Goal: Transaction & Acquisition: Obtain resource

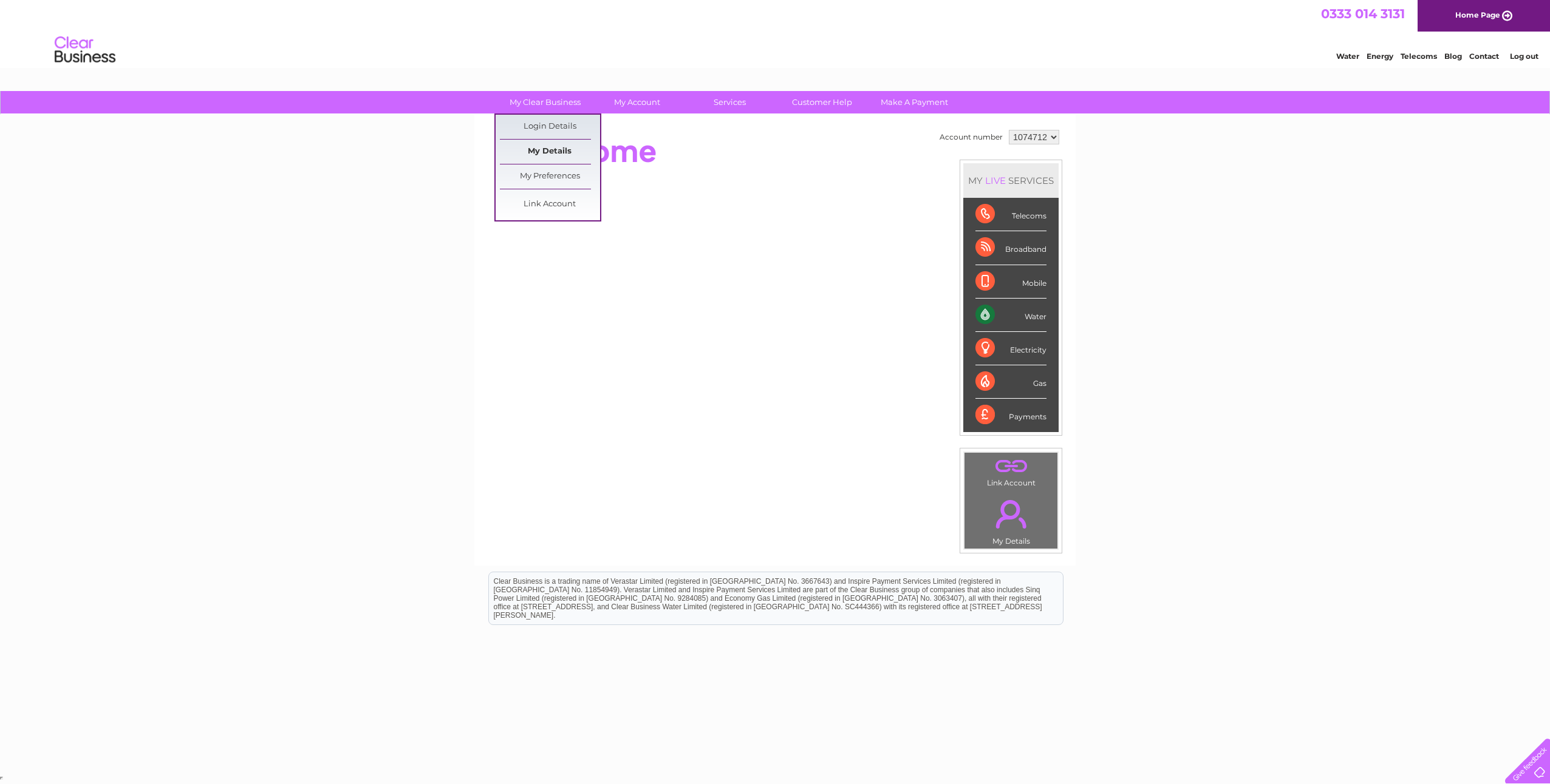
click at [554, 150] on link "My Details" at bounding box center [550, 152] width 100 height 24
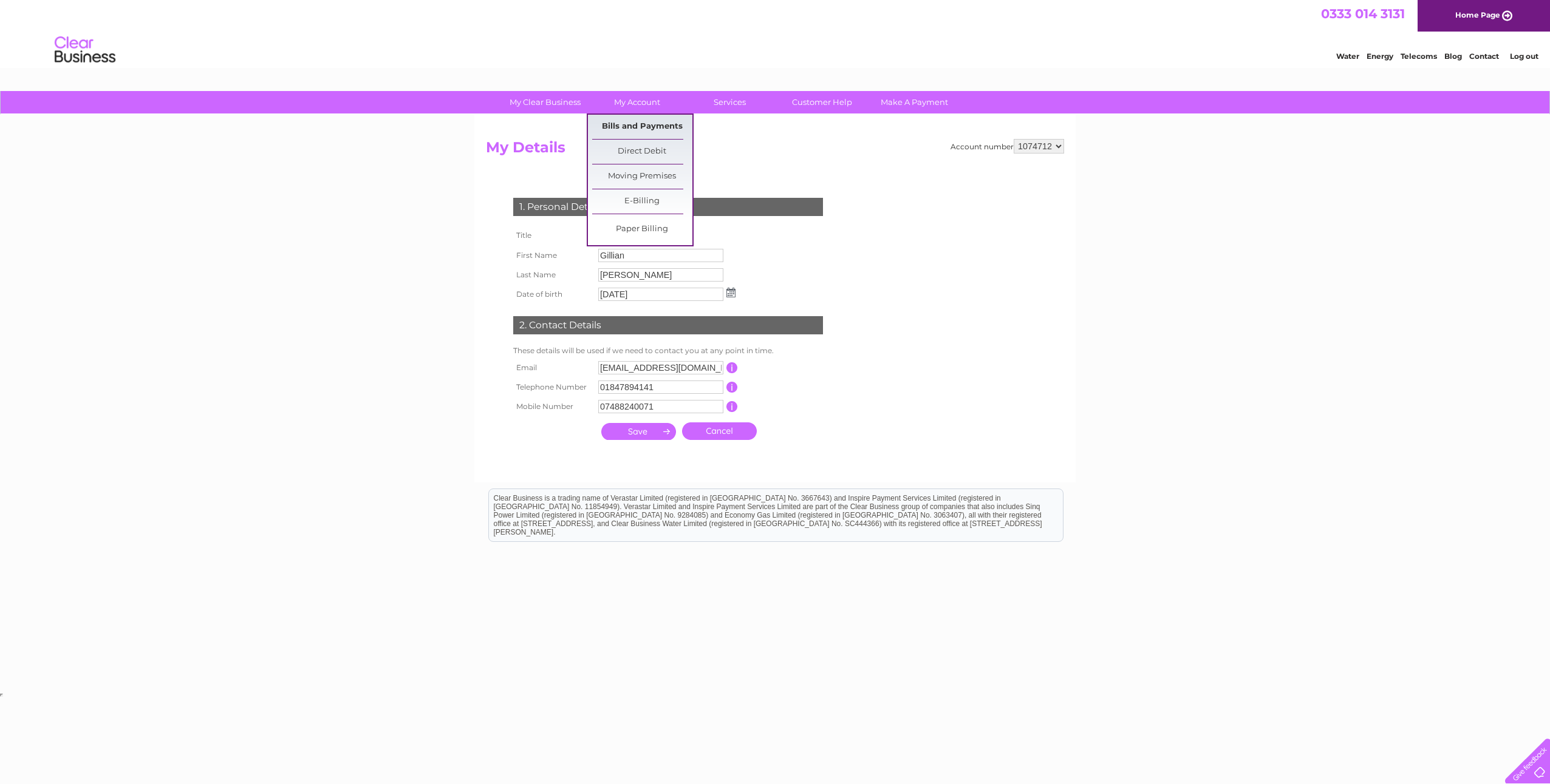
click at [631, 126] on link "Bills and Payments" at bounding box center [642, 127] width 100 height 24
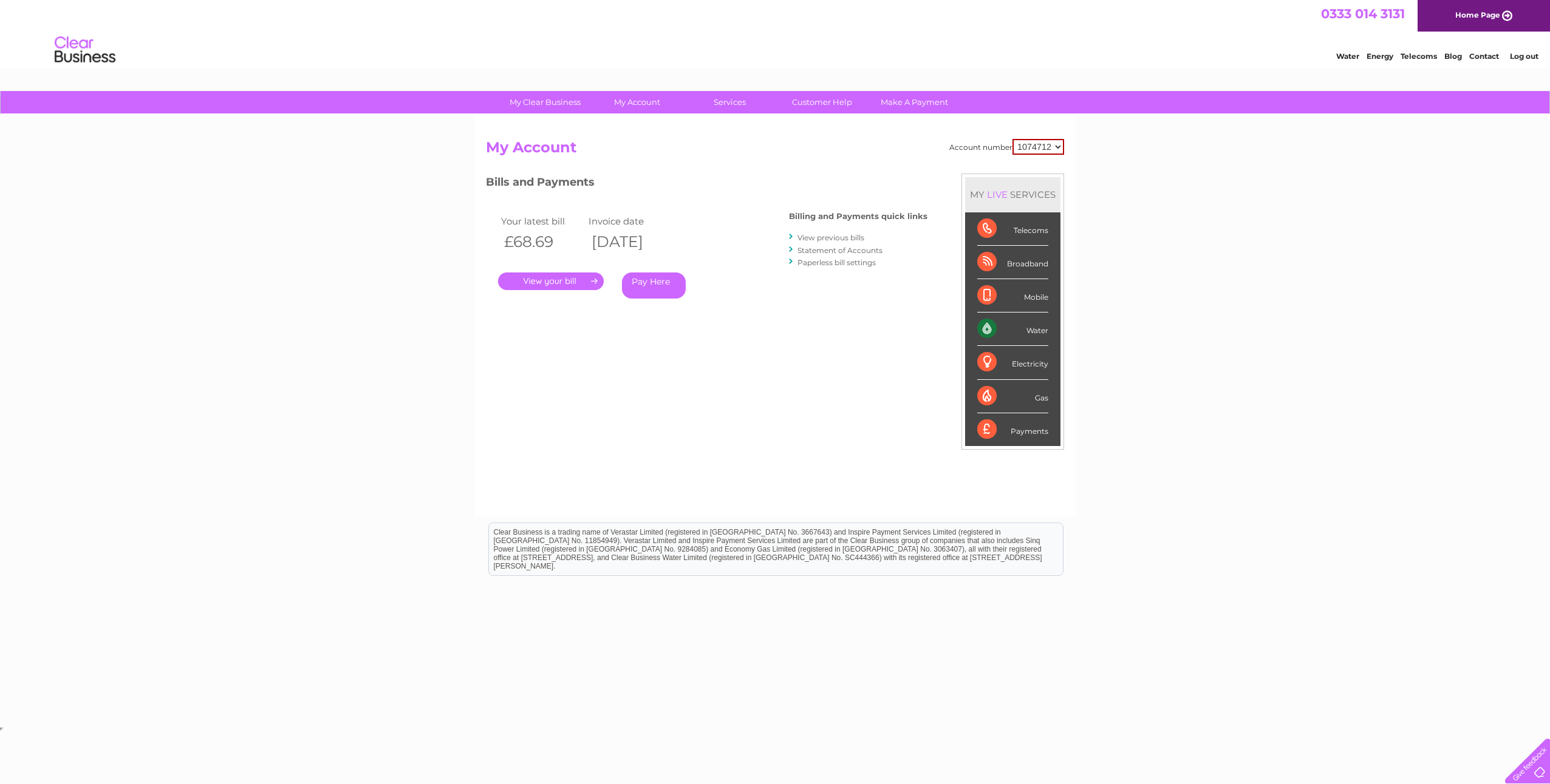
click at [538, 281] on link "." at bounding box center [551, 281] width 105 height 17
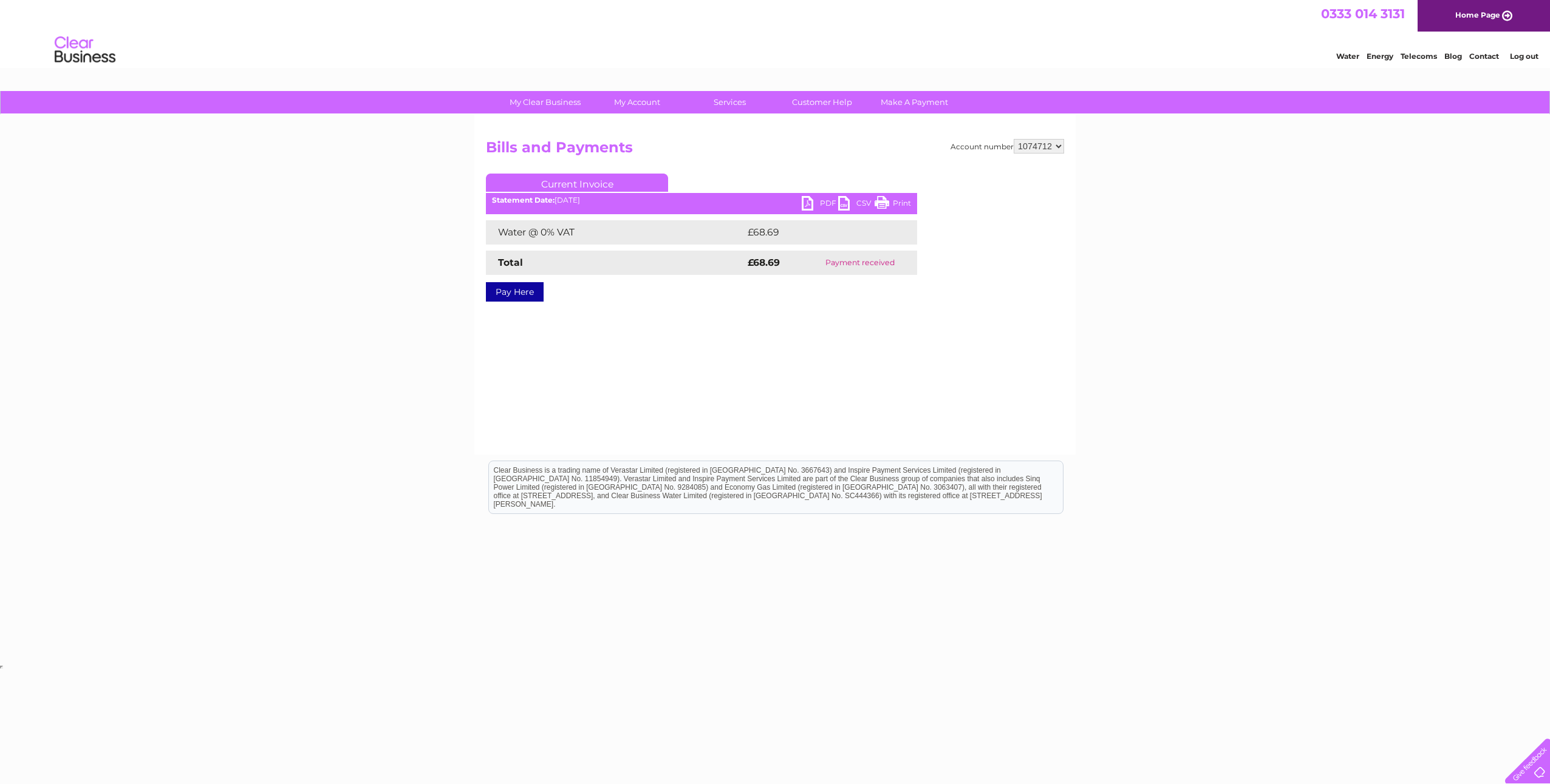
click at [800, 206] on div "PDF CSV Print Statement Date: [DATE]" at bounding box center [702, 204] width 432 height 18
click at [805, 205] on link "PDF" at bounding box center [820, 204] width 36 height 17
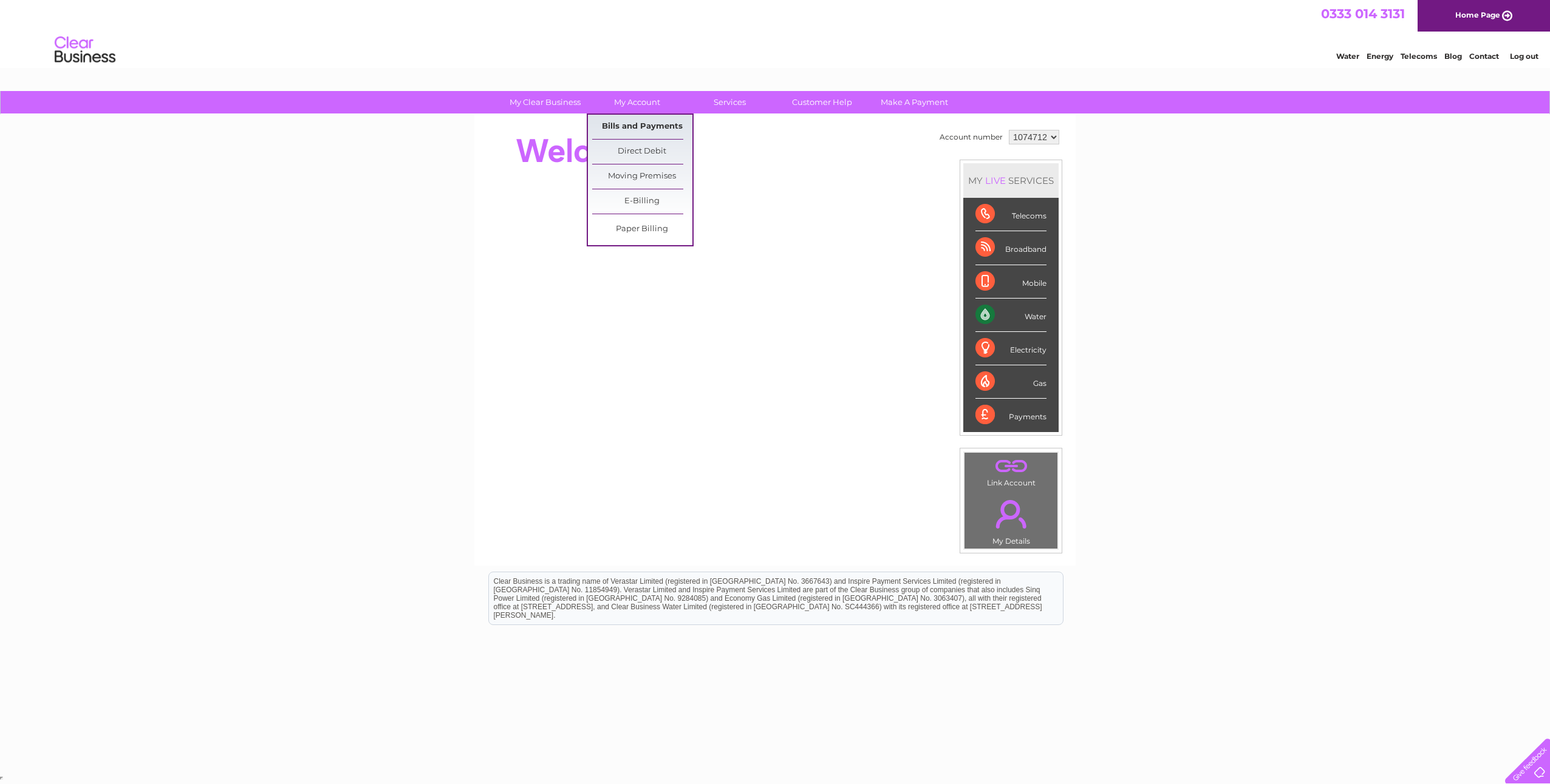
click at [640, 128] on link "Bills and Payments" at bounding box center [642, 127] width 100 height 24
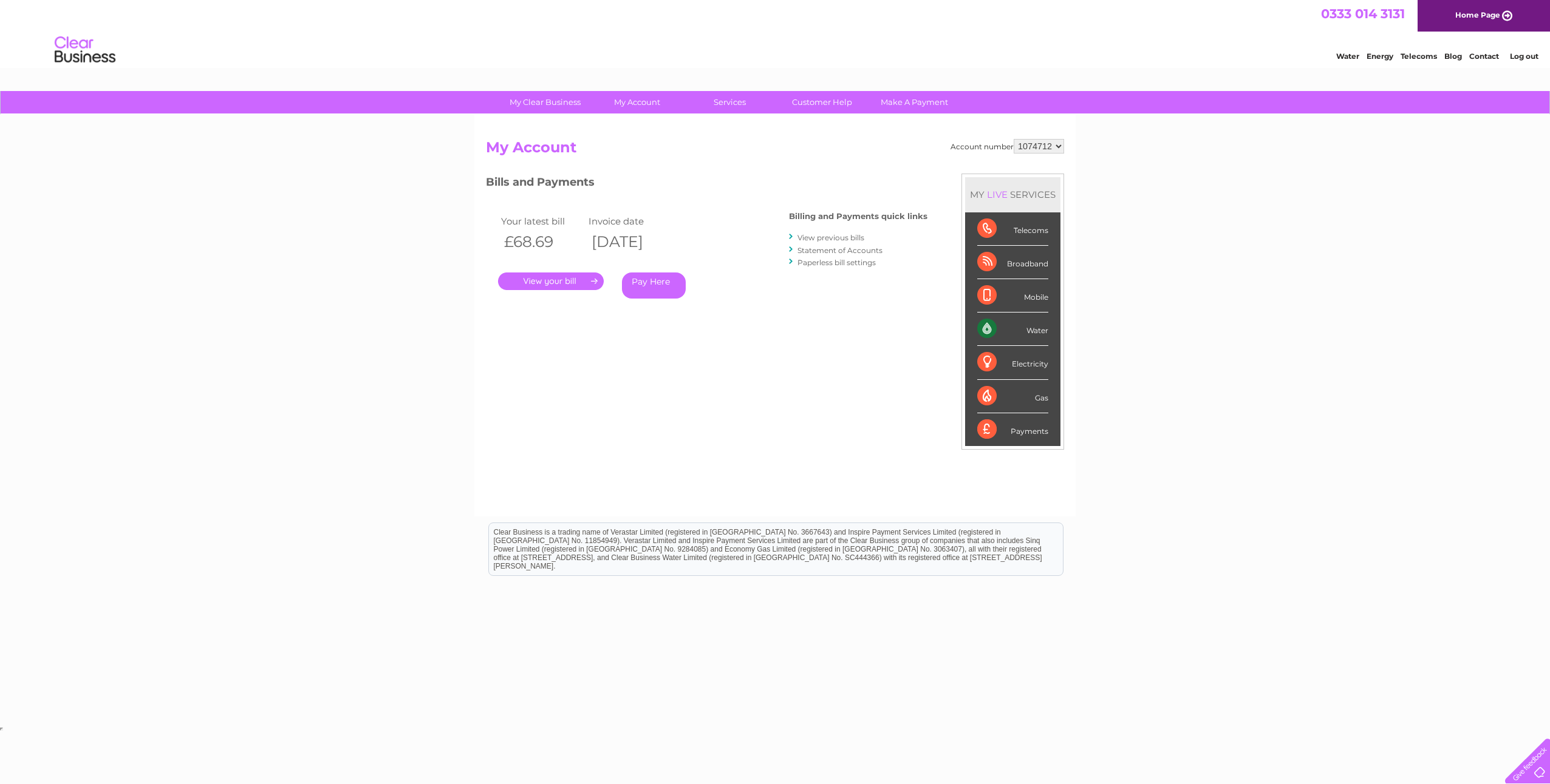
click at [827, 235] on link "View previous bills" at bounding box center [830, 237] width 66 height 9
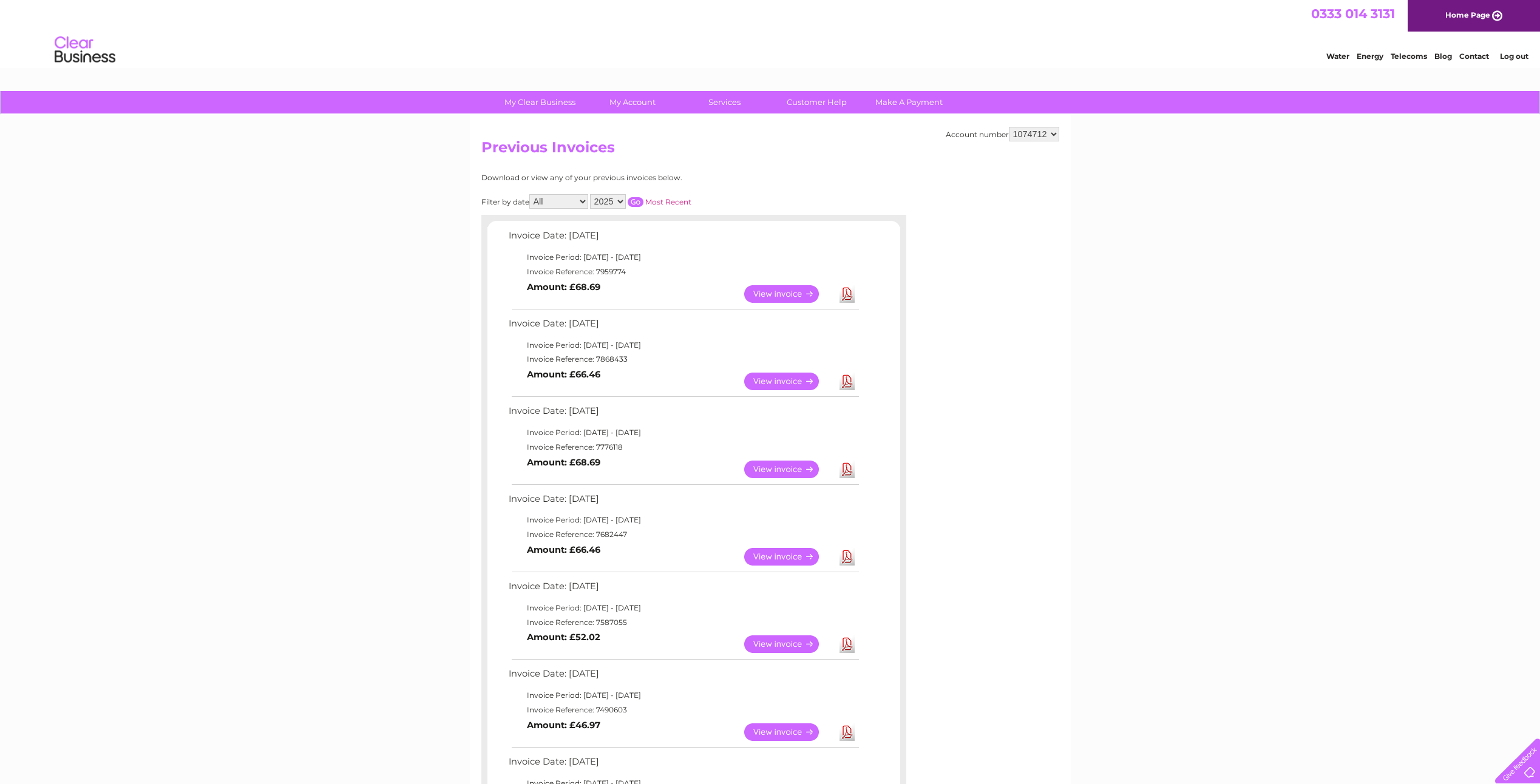
click at [622, 199] on select "2025 2024 2023 2022" at bounding box center [608, 201] width 36 height 15
select select "2024"
click at [591, 194] on select "2025 2024 2023 2022" at bounding box center [608, 201] width 36 height 15
click at [638, 204] on input "button" at bounding box center [636, 202] width 16 height 9
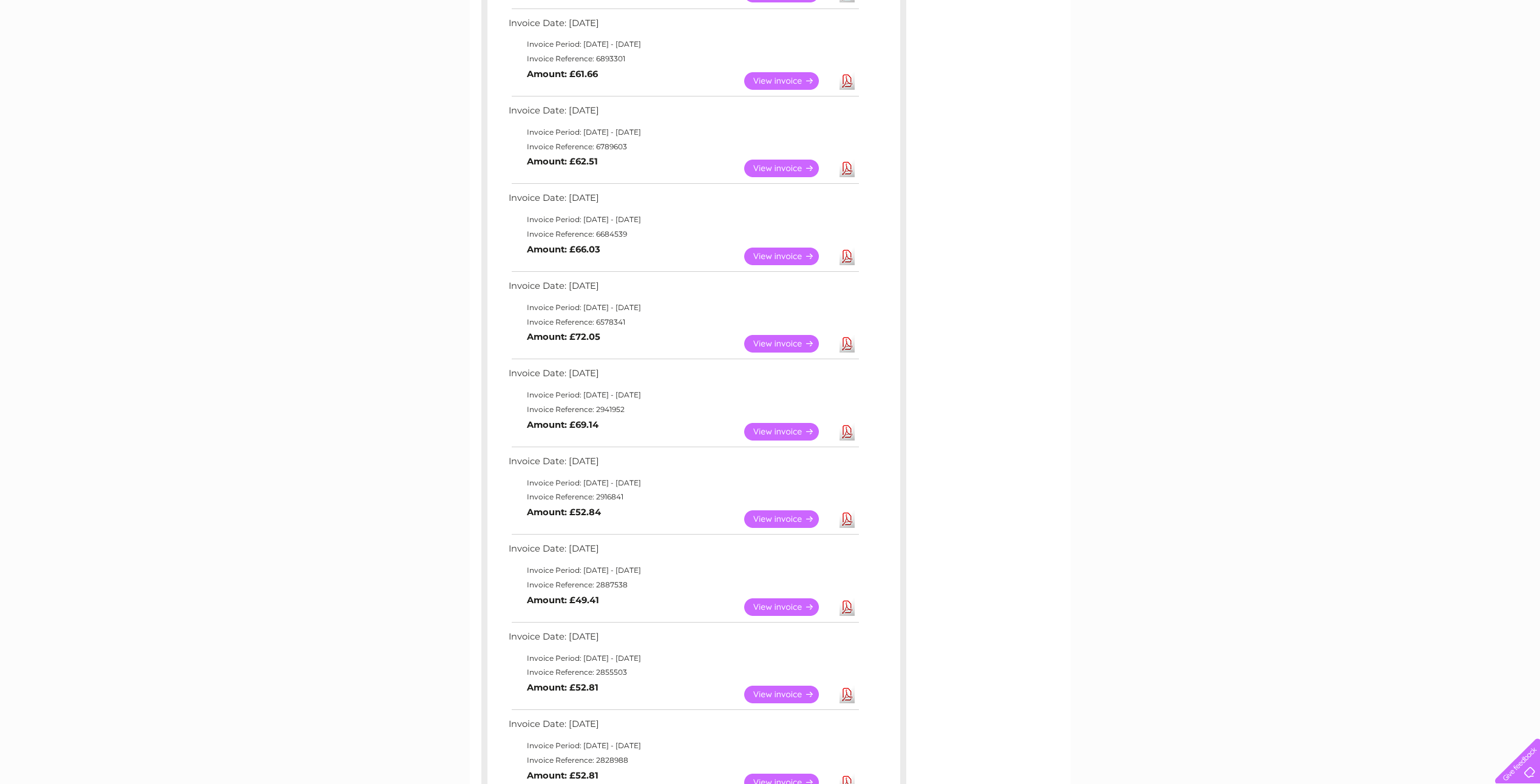
scroll to position [728, 0]
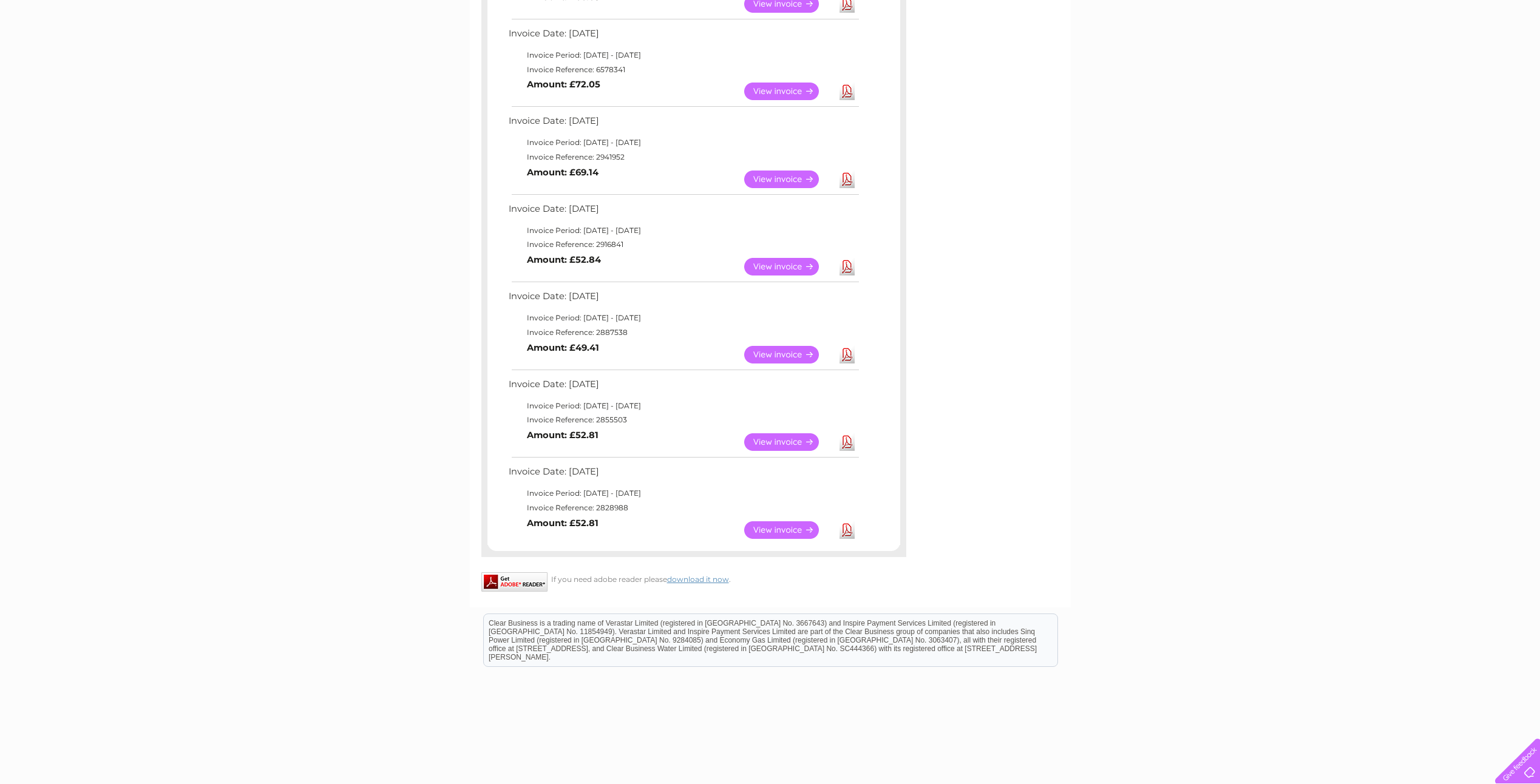
click at [783, 530] on link "View" at bounding box center [789, 530] width 89 height 17
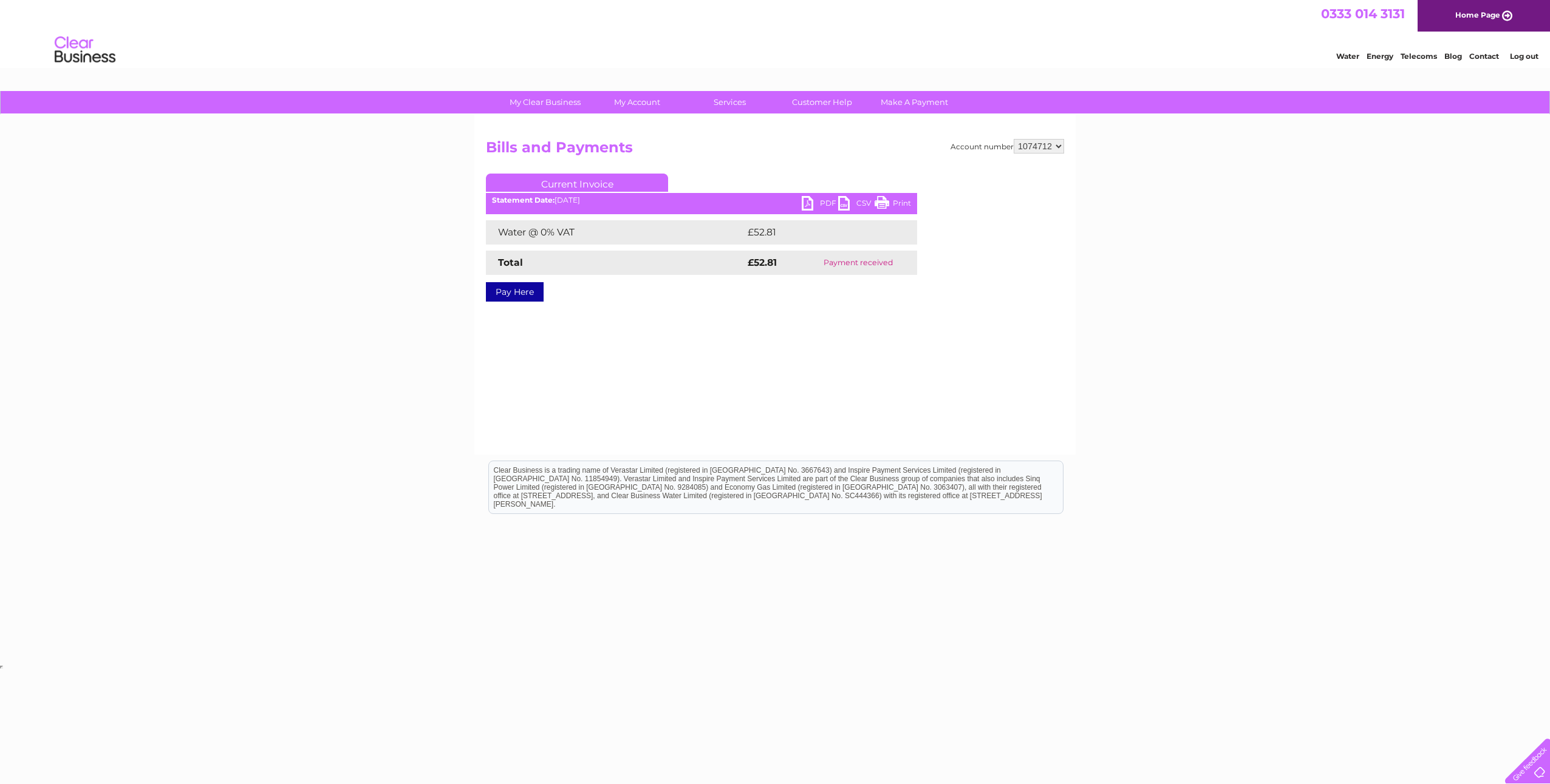
click at [815, 205] on link "PDF" at bounding box center [820, 204] width 36 height 17
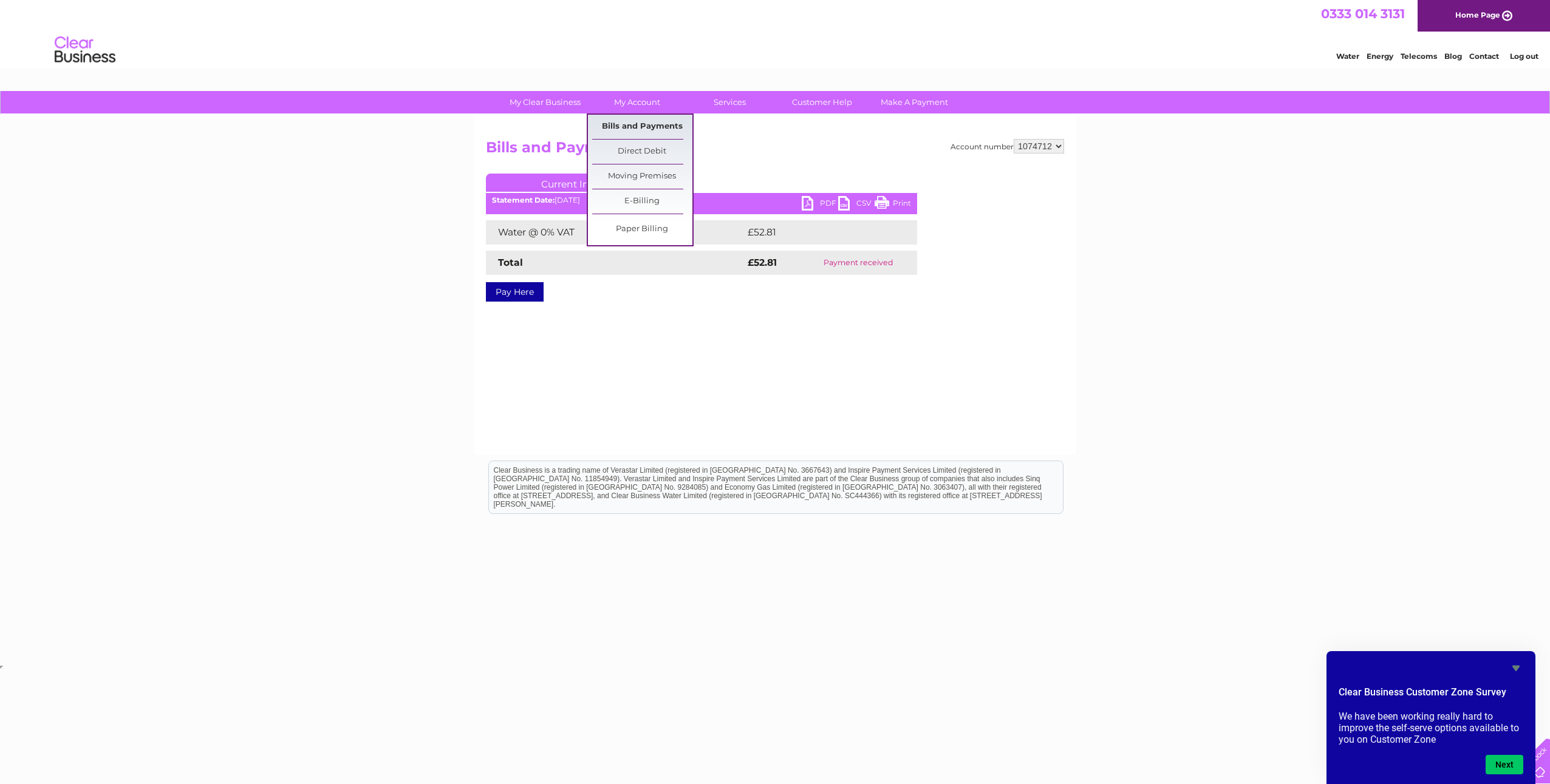
click at [646, 127] on link "Bills and Payments" at bounding box center [642, 127] width 100 height 24
